Goal: Contribute content: Contribute content

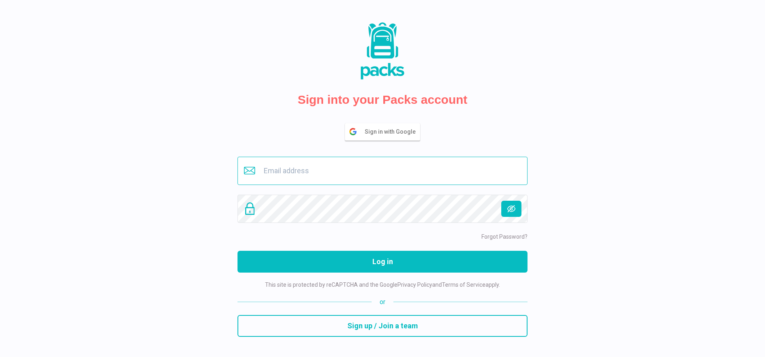
type input "[EMAIL_ADDRESS][DOMAIN_NAME]"
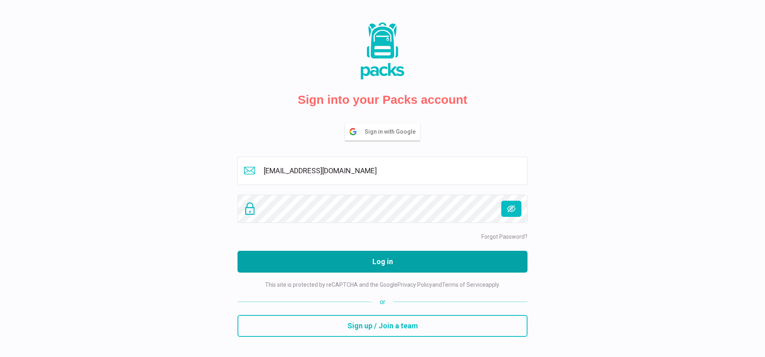
click at [391, 265] on button "Log in" at bounding box center [383, 262] width 290 height 22
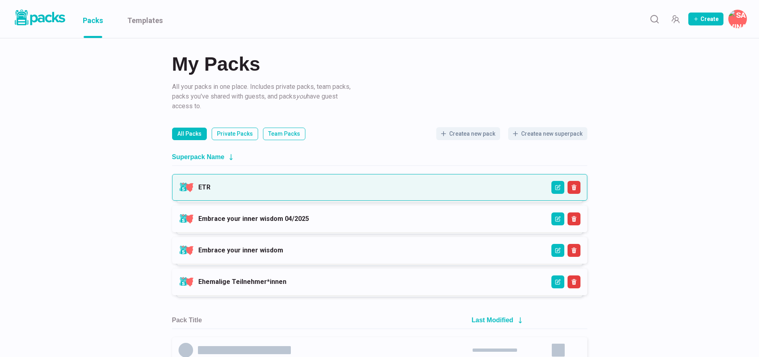
click at [210, 190] on link "ETR" at bounding box center [204, 187] width 12 height 8
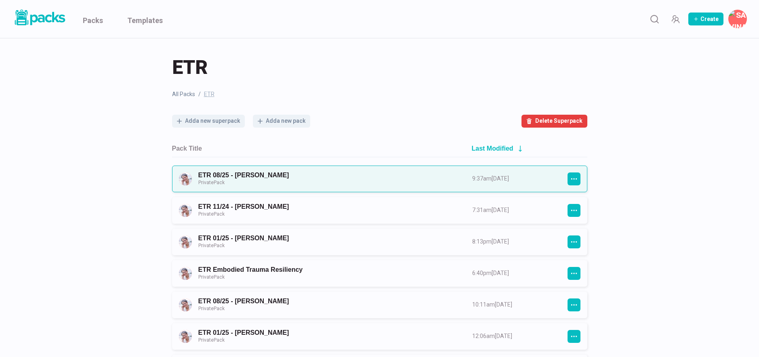
click at [323, 179] on link "ETR 08/25 - [PERSON_NAME] Private Pack" at bounding box center [327, 178] width 259 height 15
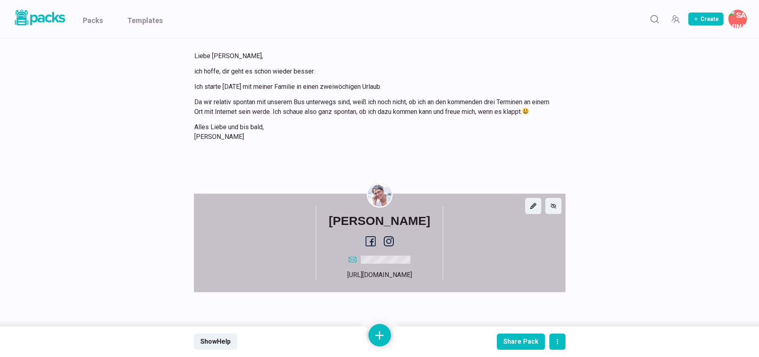
scroll to position [1432, 0]
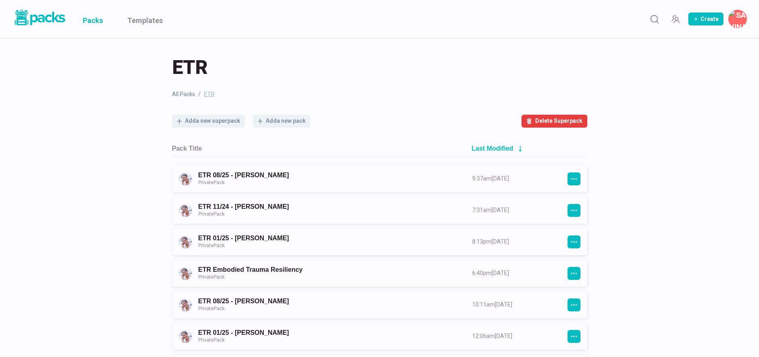
click at [95, 25] on link "Packs" at bounding box center [93, 19] width 20 height 38
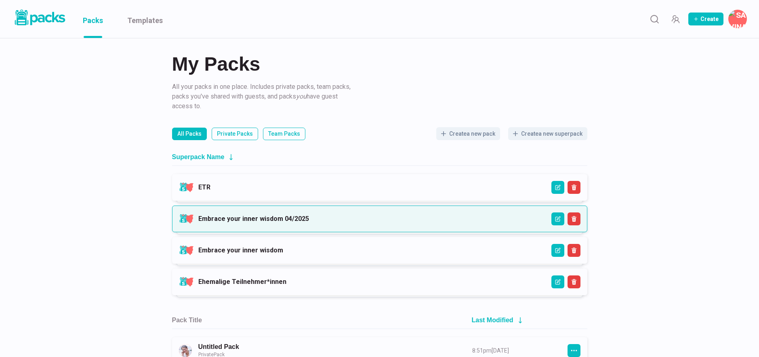
click at [309, 216] on link "Embrace your inner wisdom 04/2025" at bounding box center [253, 219] width 111 height 8
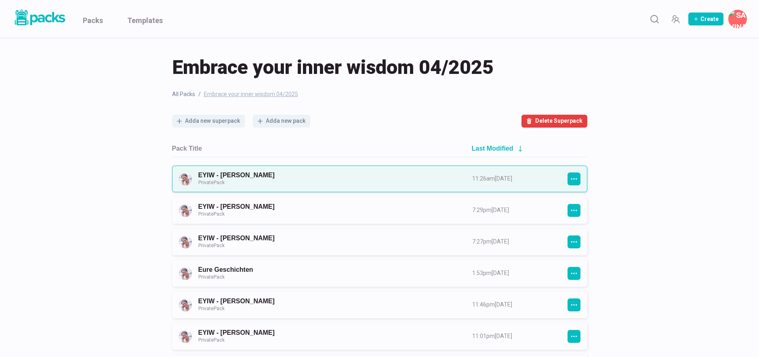
click at [338, 180] on link "EYIW - [PERSON_NAME] Private Pack" at bounding box center [327, 178] width 259 height 15
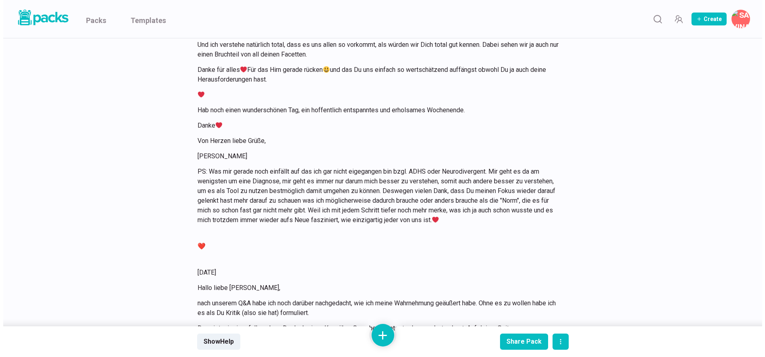
scroll to position [7555, 0]
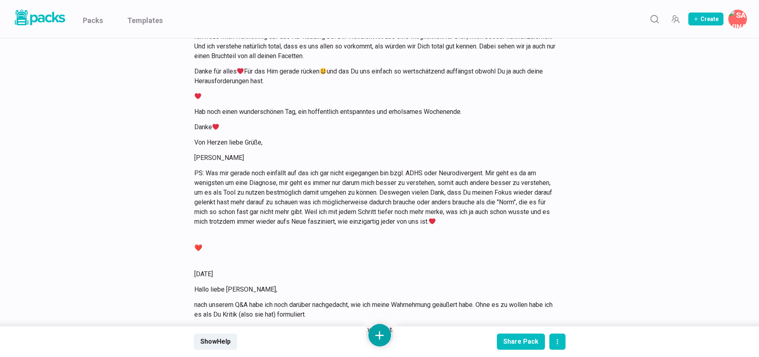
click at [377, 336] on button at bounding box center [379, 335] width 23 height 23
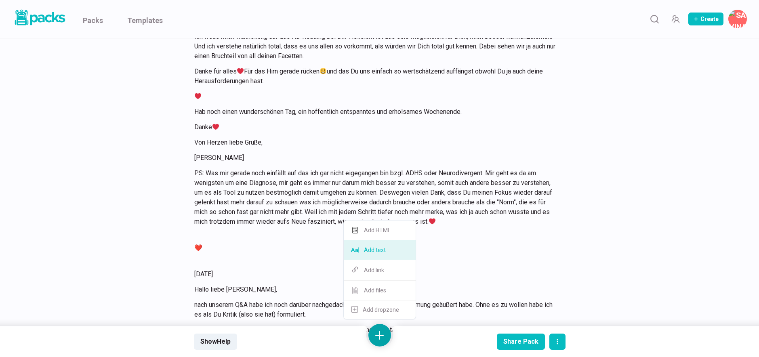
click at [384, 250] on button "Add text" at bounding box center [380, 250] width 72 height 20
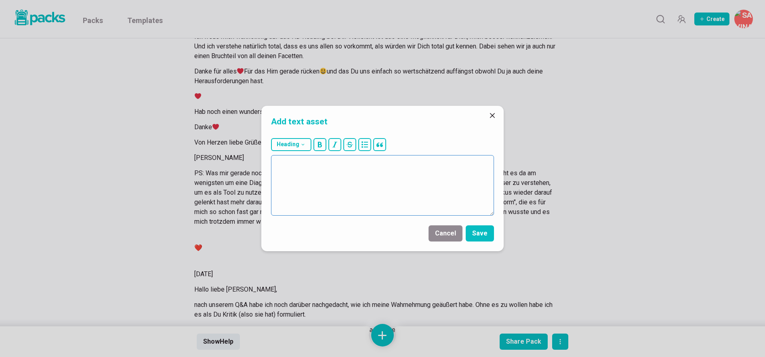
click at [418, 193] on textarea at bounding box center [382, 185] width 223 height 61
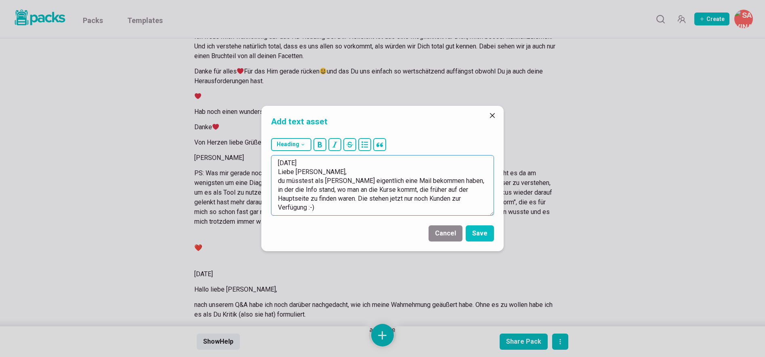
scroll to position [14, 0]
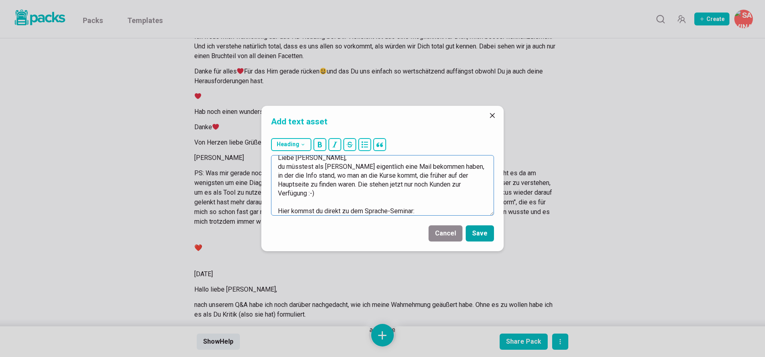
type textarea "[DATE] Liebe [PERSON_NAME], du müsstest als [PERSON_NAME] eigentlich eine Mail …"
click at [487, 235] on button "Save" at bounding box center [480, 233] width 28 height 16
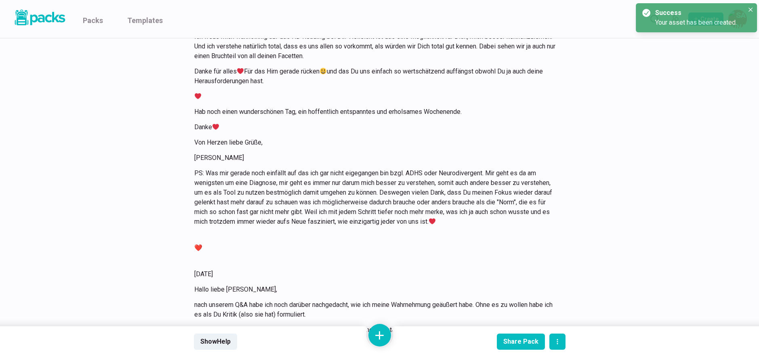
click at [384, 333] on button at bounding box center [379, 335] width 23 height 23
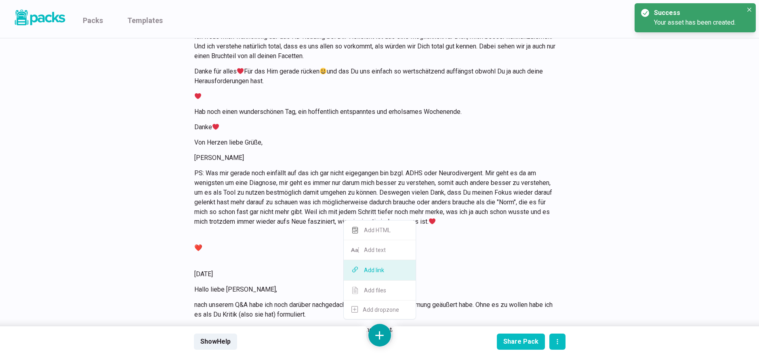
click at [386, 274] on button "Add link" at bounding box center [380, 270] width 72 height 21
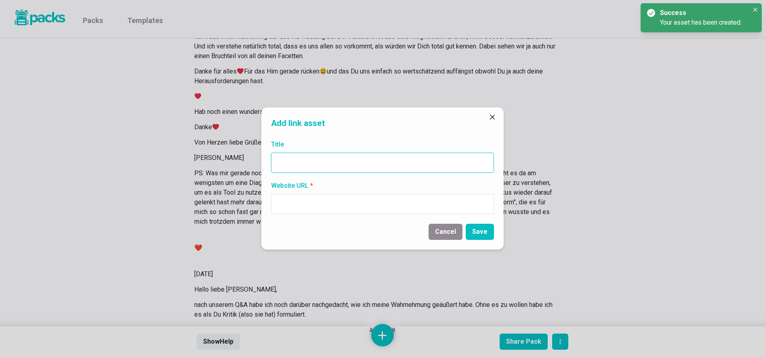
click at [366, 164] on input "Title" at bounding box center [382, 163] width 223 height 20
paste input "[URL][DOMAIN_NAME]"
type input "[URL][DOMAIN_NAME]"
click at [362, 202] on input "Website URL *" at bounding box center [382, 204] width 223 height 20
paste input "[URL][DOMAIN_NAME]"
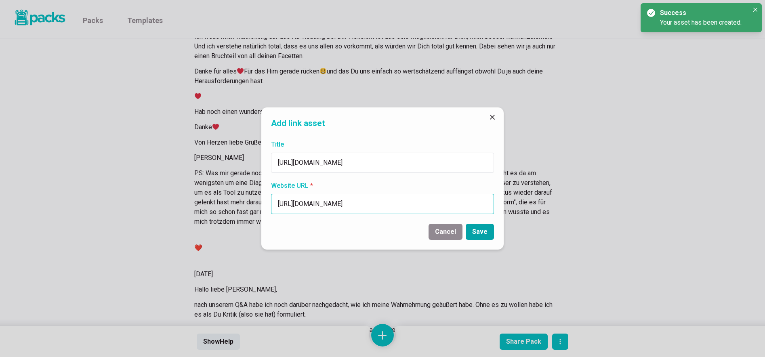
type input "[URL][DOMAIN_NAME]"
click at [484, 230] on button "Save" at bounding box center [480, 232] width 28 height 16
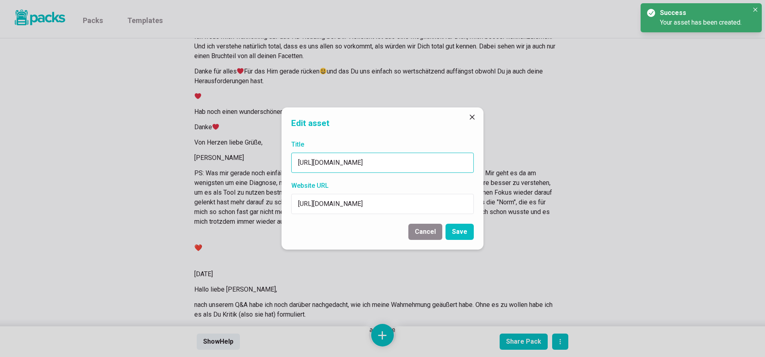
click at [444, 158] on input "[URL][DOMAIN_NAME]" at bounding box center [382, 163] width 183 height 20
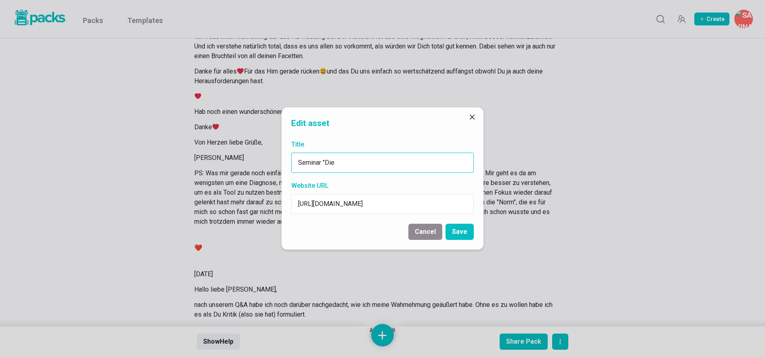
click at [352, 164] on input "Seminar "Die" at bounding box center [382, 163] width 183 height 20
drag, startPoint x: 329, startPoint y: 162, endPoint x: 366, endPoint y: 162, distance: 36.8
click at [366, 162] on input "Seminar "Die" at bounding box center [382, 163] width 183 height 20
paste input "Sprache – ihre Kraft, Bedeutung & Macht im Umgang mit Menschen"
type input "Seminar "Sprache – ihre Kraft, Bedeutung & Macht im Umgang mit Menschen""
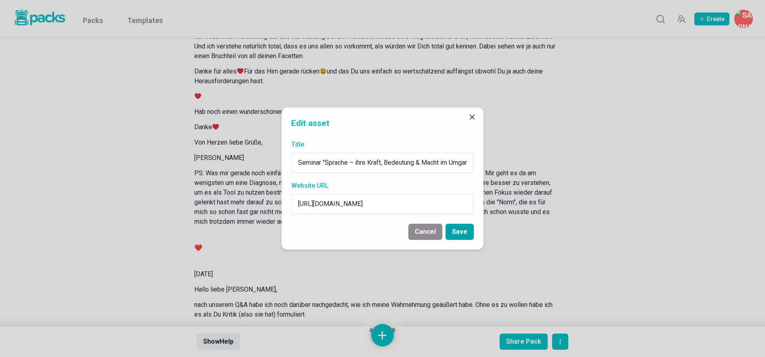
click at [460, 231] on button "Save" at bounding box center [460, 232] width 28 height 16
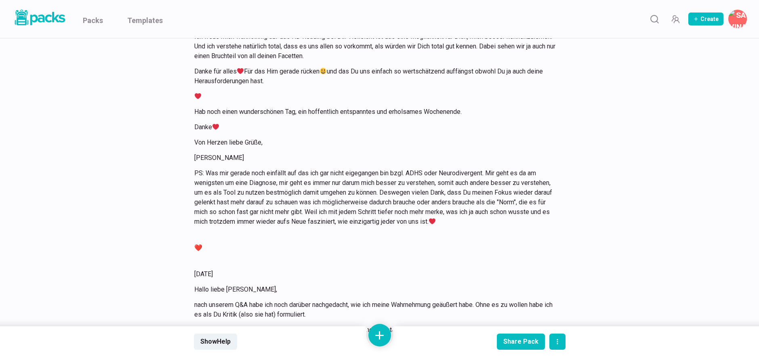
click at [365, 332] on div at bounding box center [380, 336] width 30 height 20
click at [376, 334] on button at bounding box center [379, 335] width 23 height 23
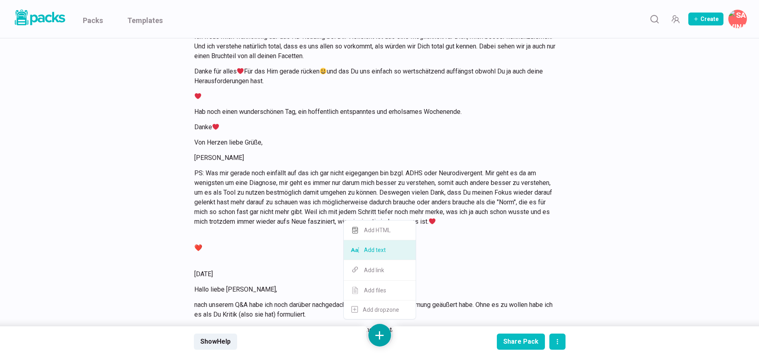
click at [385, 252] on button "Add text" at bounding box center [380, 250] width 72 height 20
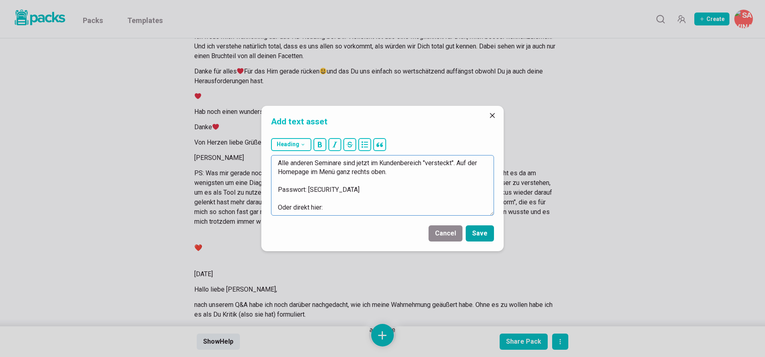
type textarea "Alle anderen Seminare sind jetzt im Kundenbereich "versteckt". Auf der Homepage…"
click at [479, 230] on button "Save" at bounding box center [480, 233] width 28 height 16
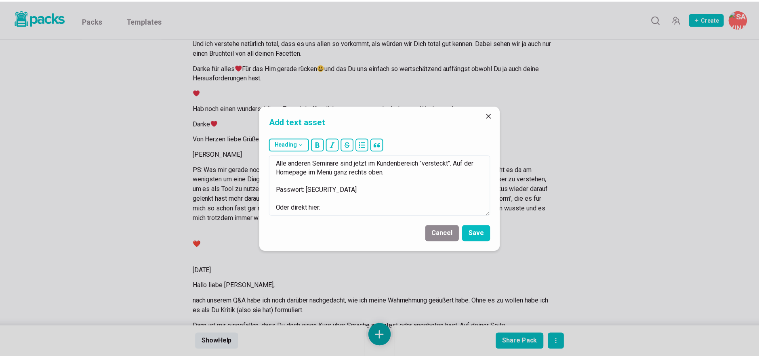
scroll to position [7683, 0]
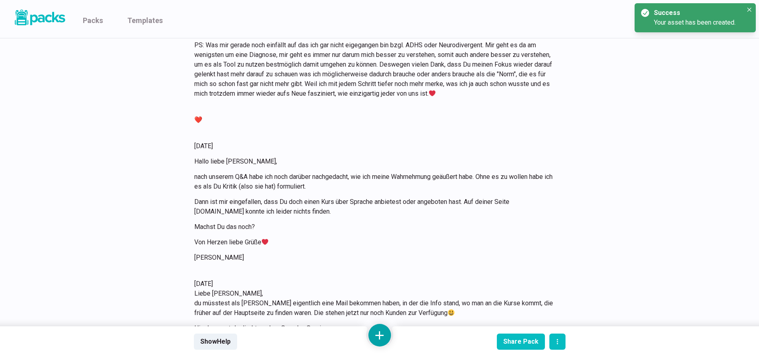
click at [383, 332] on button at bounding box center [379, 335] width 23 height 23
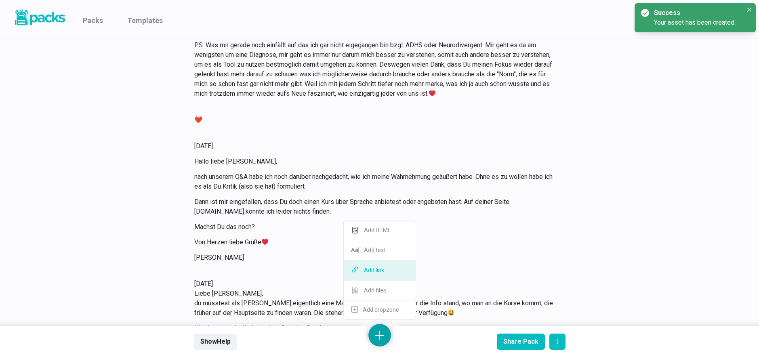
click at [391, 273] on button "Add link" at bounding box center [380, 270] width 72 height 21
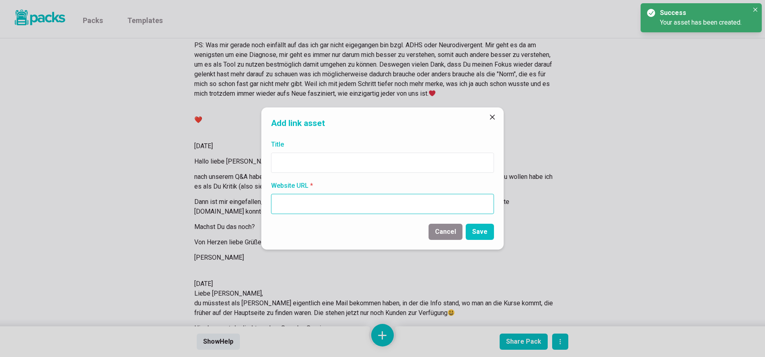
paste input "[URL][DOMAIN_NAME]"
type input "[URL][DOMAIN_NAME]"
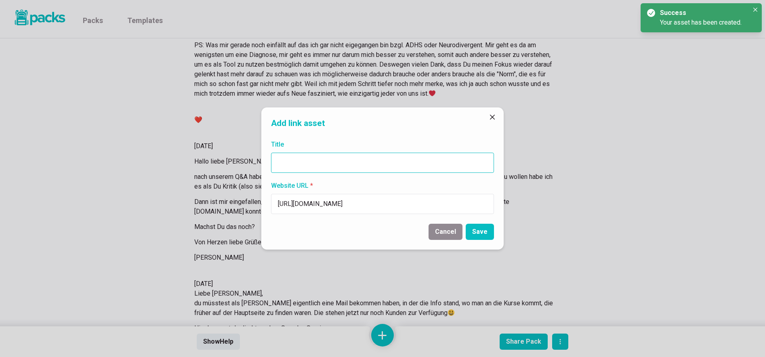
click at [368, 162] on input "Title" at bounding box center [382, 163] width 223 height 20
paste input "[URL][DOMAIN_NAME]"
type input "[URL][DOMAIN_NAME]"
click at [481, 229] on button "Save" at bounding box center [480, 232] width 28 height 16
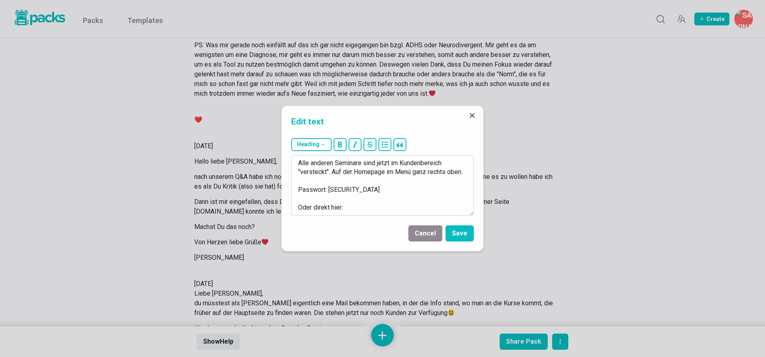
click at [317, 198] on textarea "Alle anderen Seminare sind jetzt im Kundenbereich "versteckt". Auf der Homepage…" at bounding box center [382, 185] width 183 height 61
type textarea "Alle anderen Seminare sind jetzt im Kundenbereich "versteckt". Auf der Homepage…"
click at [339, 140] on button "bold" at bounding box center [340, 144] width 13 height 13
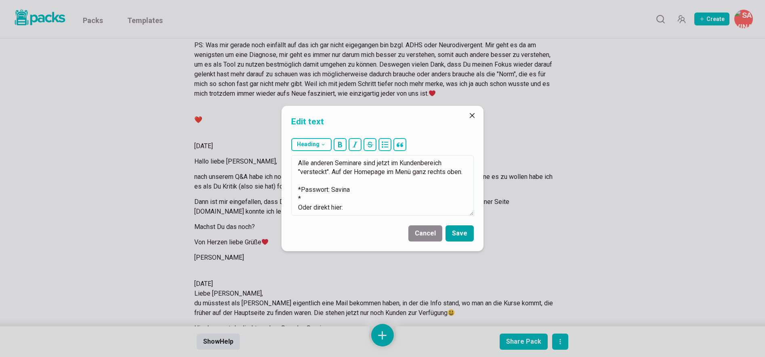
click at [454, 231] on button "Save" at bounding box center [460, 233] width 28 height 16
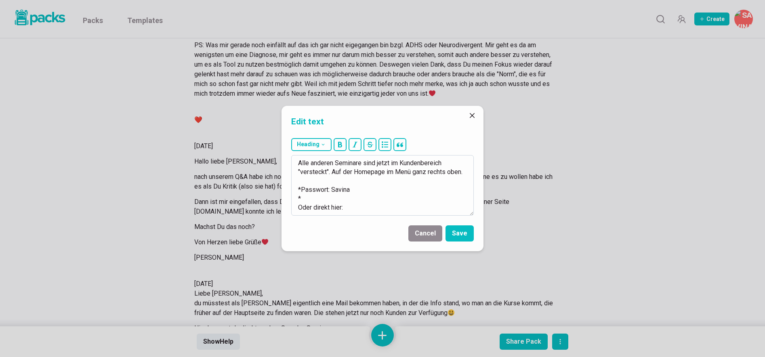
click at [361, 196] on textarea "Alle anderen Seminare sind jetzt im Kundenbereich "versteckt". Auf der Homepage…" at bounding box center [382, 185] width 183 height 61
drag, startPoint x: 299, startPoint y: 206, endPoint x: 294, endPoint y: 201, distance: 7.7
click at [294, 201] on textarea "Alle anderen Seminare sind jetzt im Kundenbereich "versteckt". Auf der Homepage…" at bounding box center [382, 185] width 183 height 61
click at [308, 203] on textarea "Alle anderen Seminare sind jetzt im Kundenbereich "versteckt". Auf der Homepage…" at bounding box center [382, 185] width 183 height 61
type textarea "Alle anderen Seminare sind jetzt im Kundenbereich "versteckt". Auf der Homepage…"
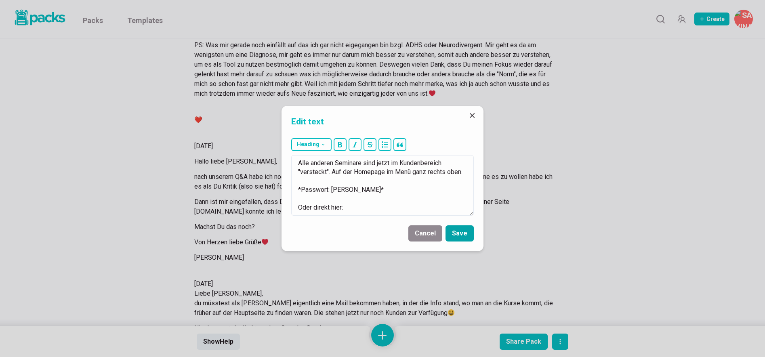
click at [466, 235] on button "Save" at bounding box center [460, 233] width 28 height 16
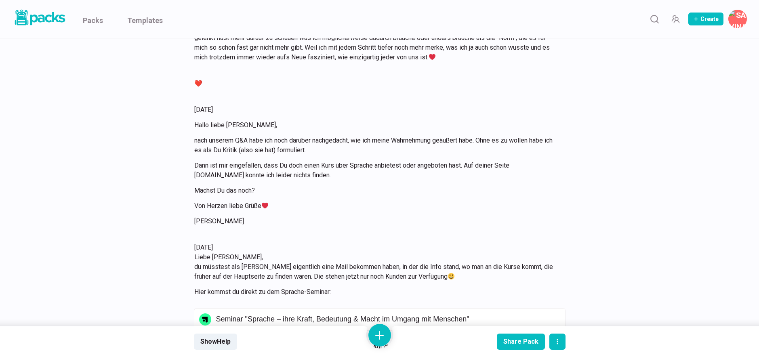
scroll to position [7701, 0]
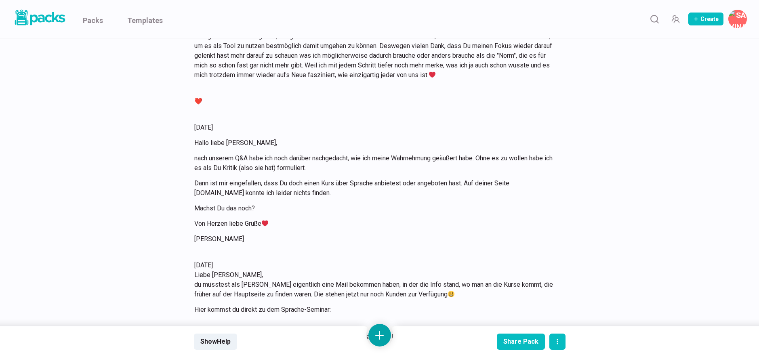
click at [376, 333] on button at bounding box center [379, 335] width 23 height 23
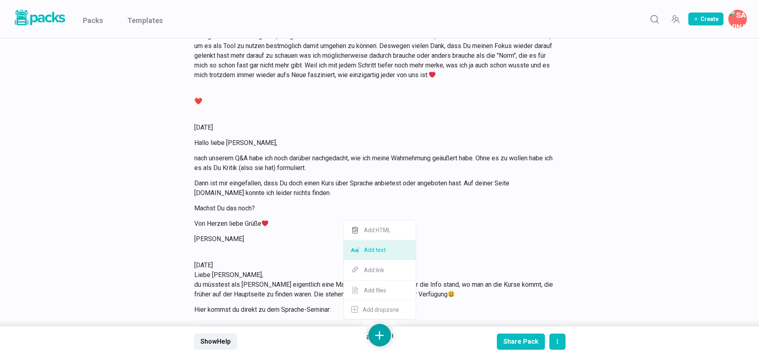
click at [389, 253] on button "Add text" at bounding box center [380, 250] width 72 height 20
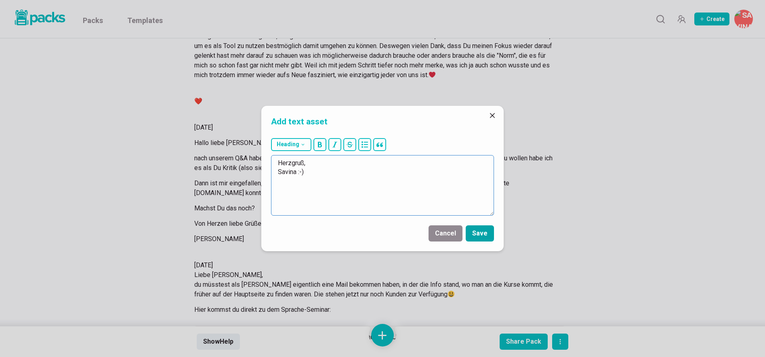
type textarea "Herzgruß, Savina :-)"
click at [479, 226] on button "Save" at bounding box center [480, 233] width 28 height 16
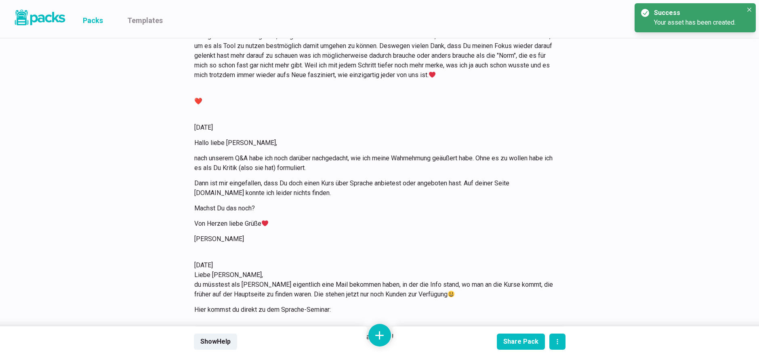
click at [97, 21] on link "Packs" at bounding box center [93, 19] width 20 height 38
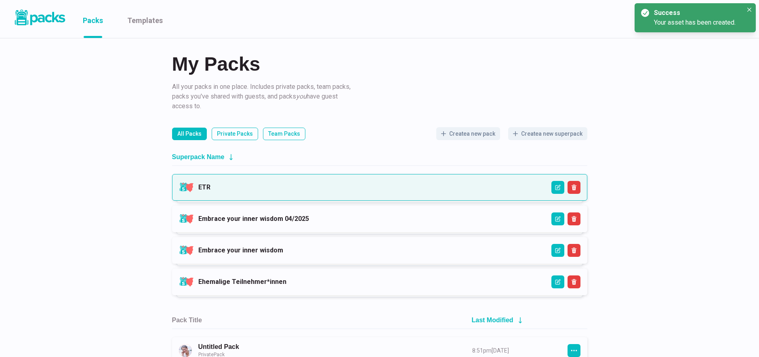
click at [210, 185] on link "ETR" at bounding box center [204, 187] width 12 height 8
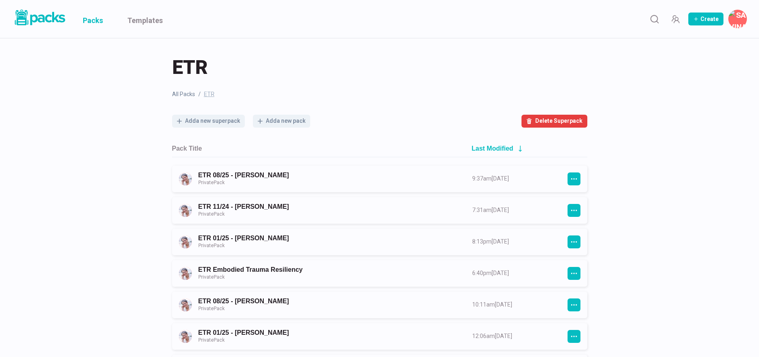
click at [94, 20] on link "Packs" at bounding box center [93, 19] width 20 height 38
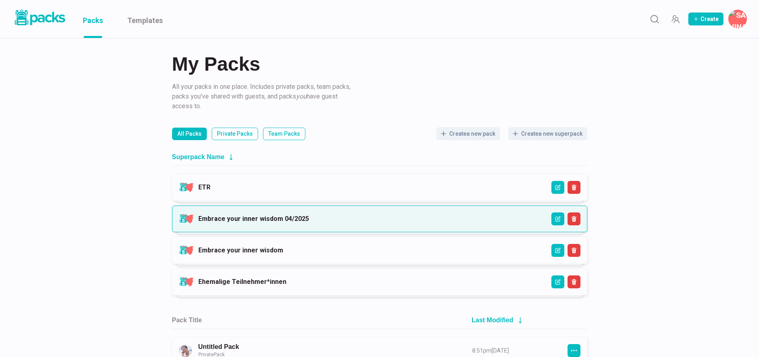
click at [270, 223] on link "Embrace your inner wisdom 04/2025" at bounding box center [253, 219] width 111 height 8
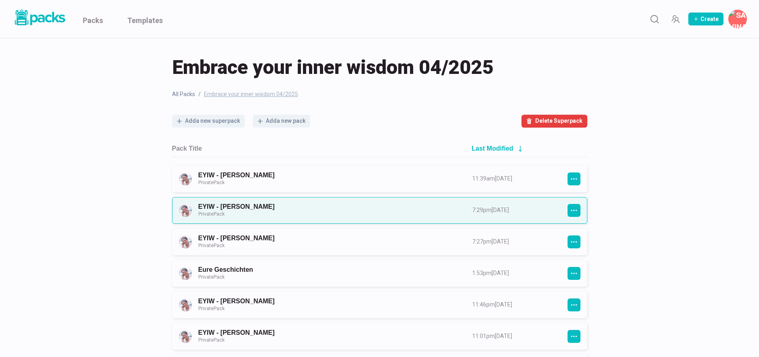
click at [286, 210] on link "EYIW - [PERSON_NAME] Private Pack" at bounding box center [327, 210] width 259 height 15
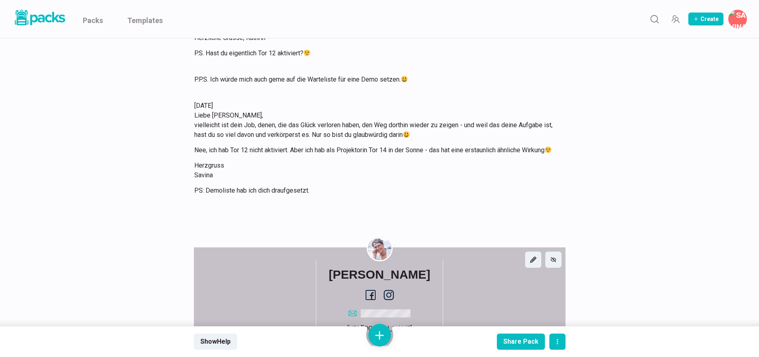
scroll to position [2162, 0]
